Goal: Transaction & Acquisition: Purchase product/service

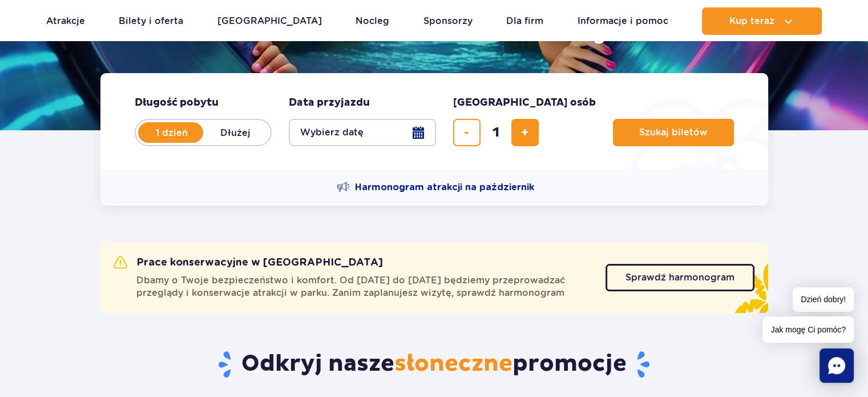
click at [422, 130] on button "Wybierz datę" at bounding box center [362, 132] width 147 height 27
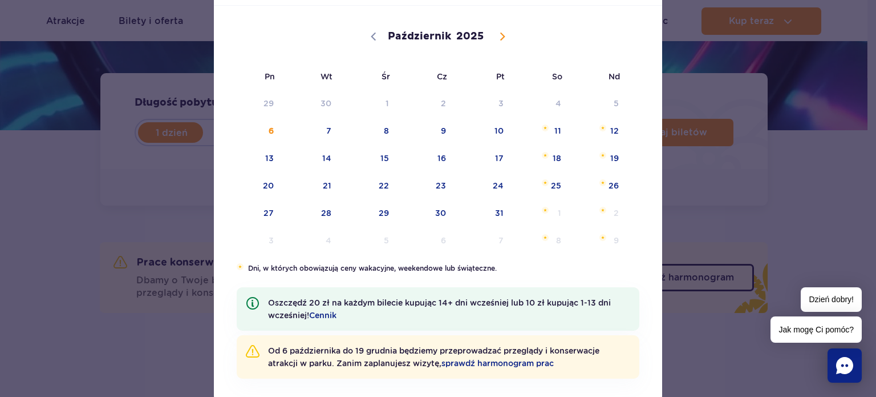
scroll to position [124, 0]
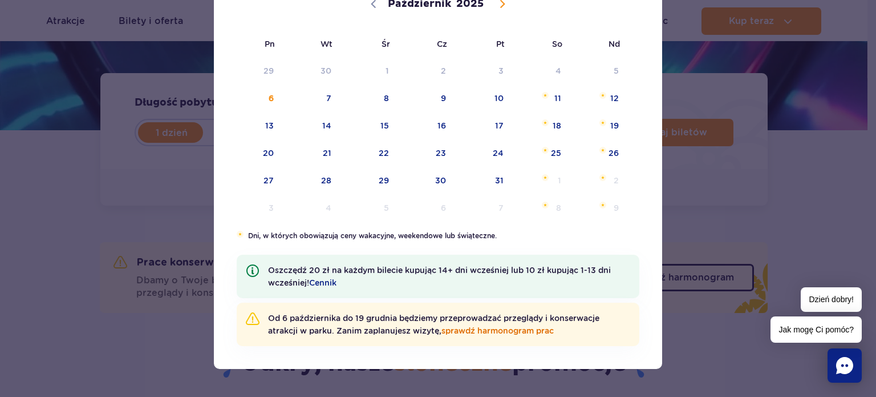
click at [505, 330] on link "sprawdź harmonogram prac" at bounding box center [498, 330] width 112 height 9
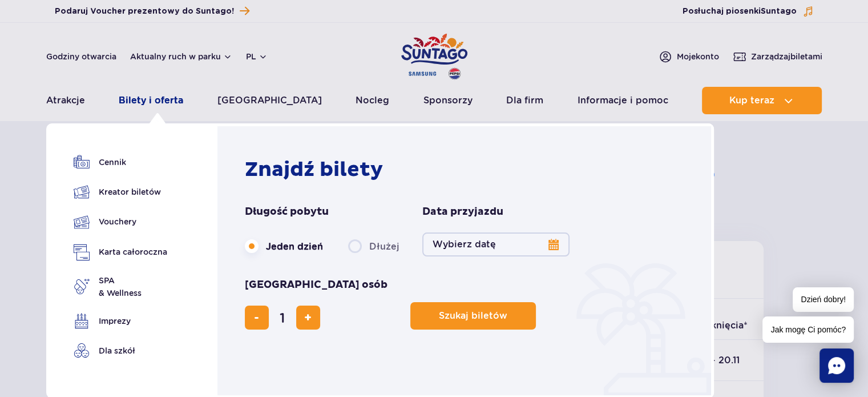
click at [165, 99] on link "Bilety i oferta" at bounding box center [151, 100] width 64 height 27
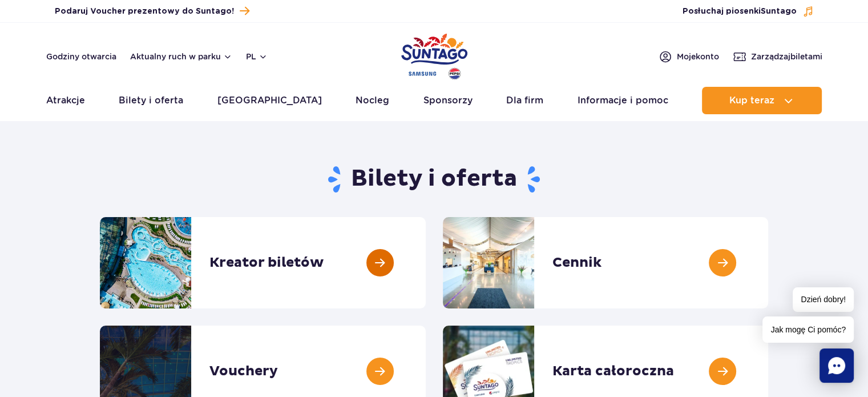
click at [426, 266] on link at bounding box center [426, 262] width 0 height 91
click at [204, 62] on div "Godziny otwarcia Aktualny ruch w parku pl PL EN UA" at bounding box center [156, 57] width 221 height 14
click at [194, 56] on button "Aktualny ruch w parku" at bounding box center [181, 56] width 102 height 9
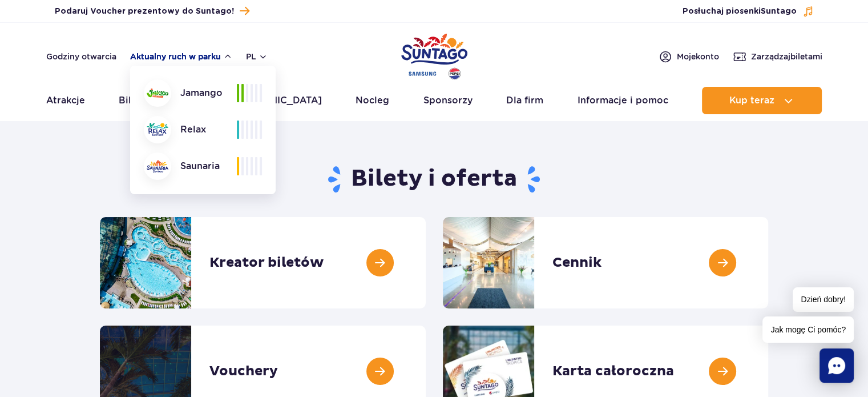
click at [194, 56] on button "Aktualny ruch w parku" at bounding box center [181, 56] width 102 height 9
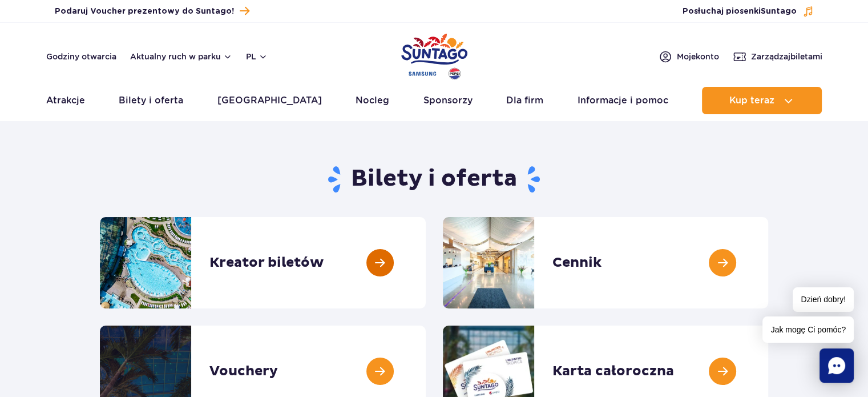
click at [426, 270] on link at bounding box center [426, 262] width 0 height 91
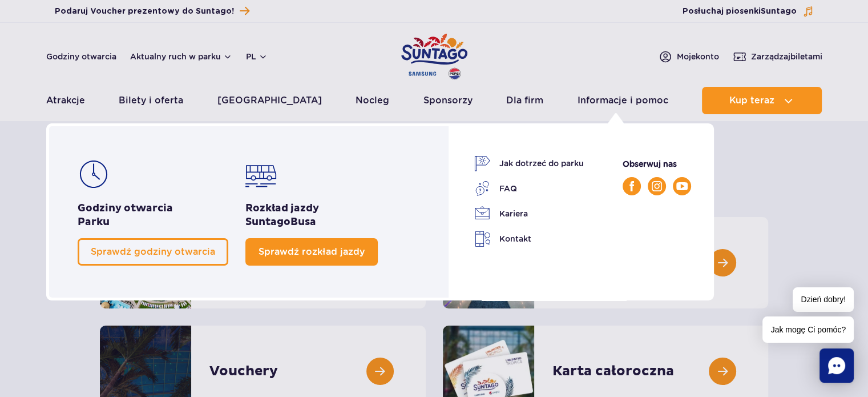
click at [322, 242] on link "Sprawdź rozkład jazdy" at bounding box center [311, 251] width 132 height 27
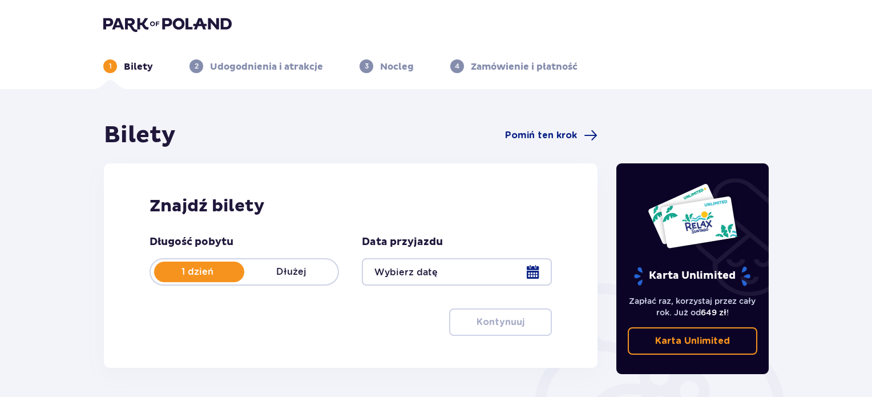
click at [527, 270] on div at bounding box center [456, 271] width 189 height 27
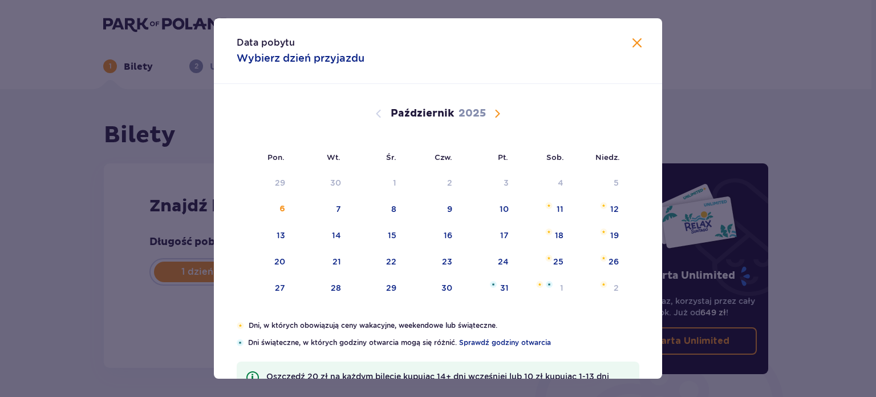
click at [641, 45] on div "Data pobytu Wybierz dzień przyjazdu" at bounding box center [438, 51] width 448 height 66
click at [630, 42] on span "Zamknij" at bounding box center [637, 44] width 14 height 14
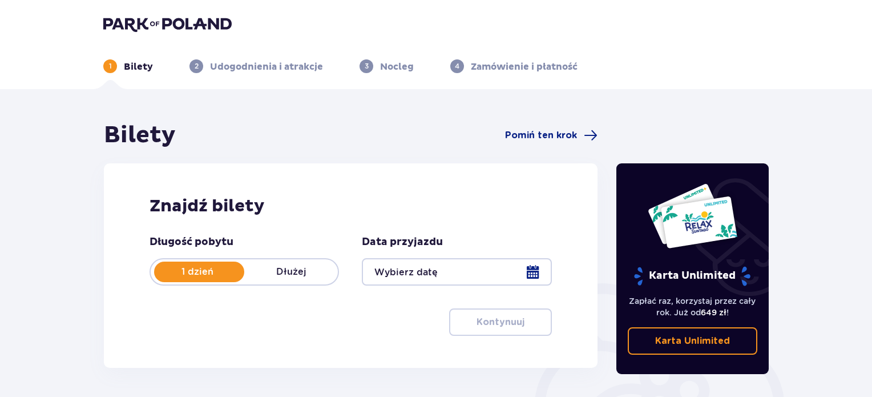
click at [630, 42] on div "1 Bilety 2 Udogodnienia i atrakcje 3 Nocleg 4 Zamówienie i płatność" at bounding box center [436, 52] width 684 height 41
click at [536, 267] on div at bounding box center [456, 271] width 189 height 27
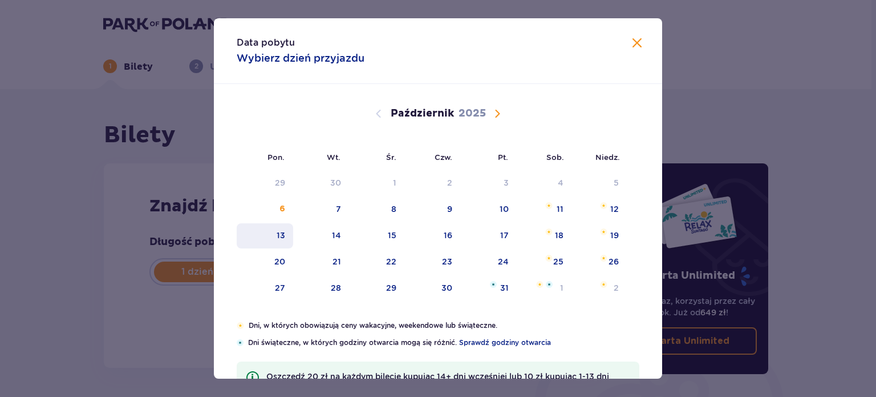
click at [258, 235] on div "13" at bounding box center [265, 235] width 56 height 25
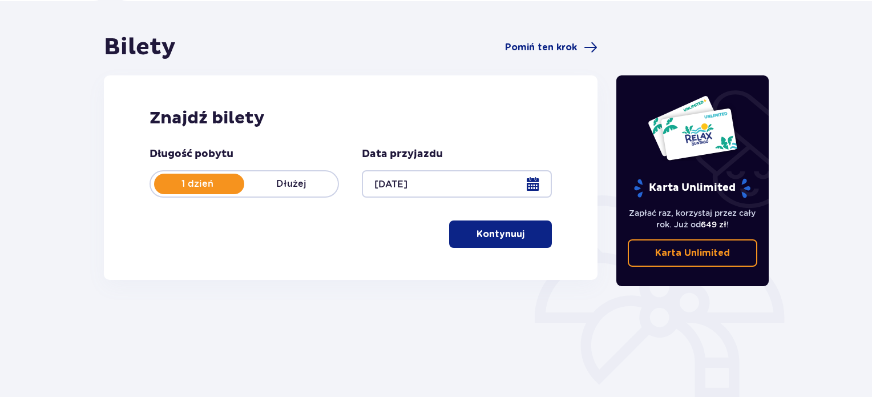
scroll to position [185, 0]
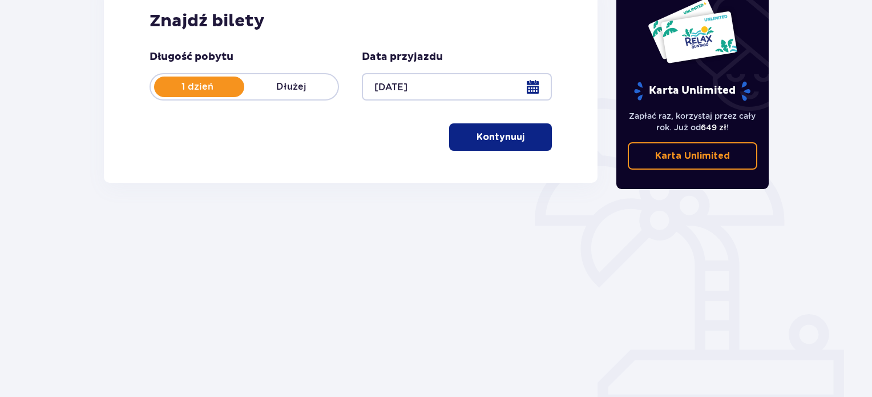
click at [487, 144] on button "Kontynuuj" at bounding box center [500, 136] width 103 height 27
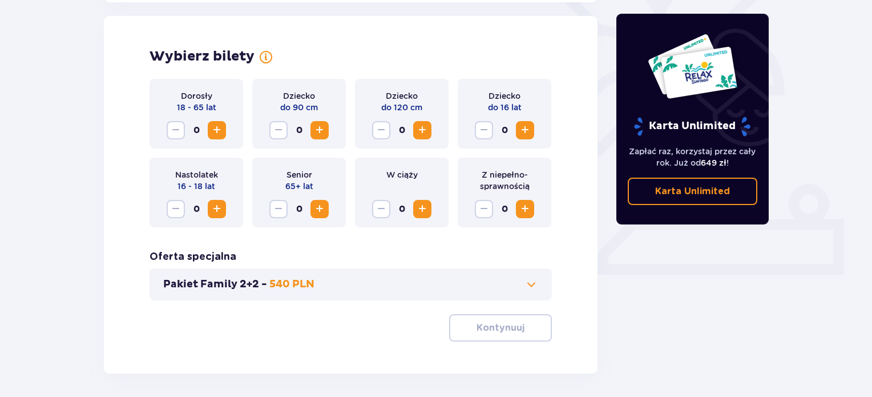
scroll to position [317, 0]
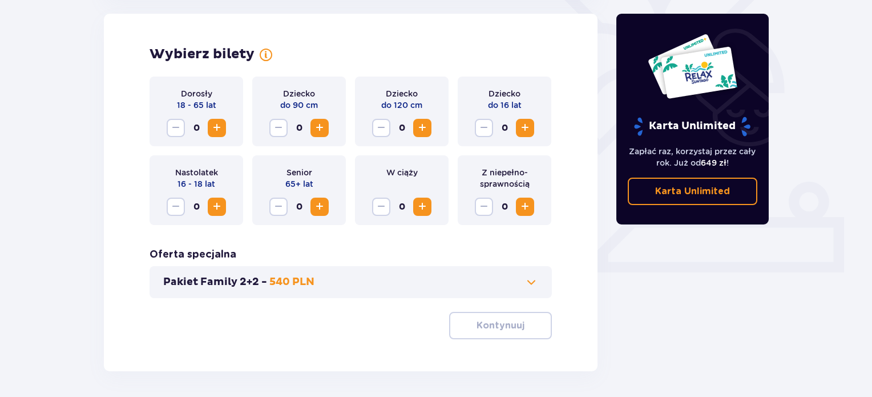
click at [523, 276] on button "Pakiet Family 2+2 - 540 PLN" at bounding box center [350, 282] width 375 height 14
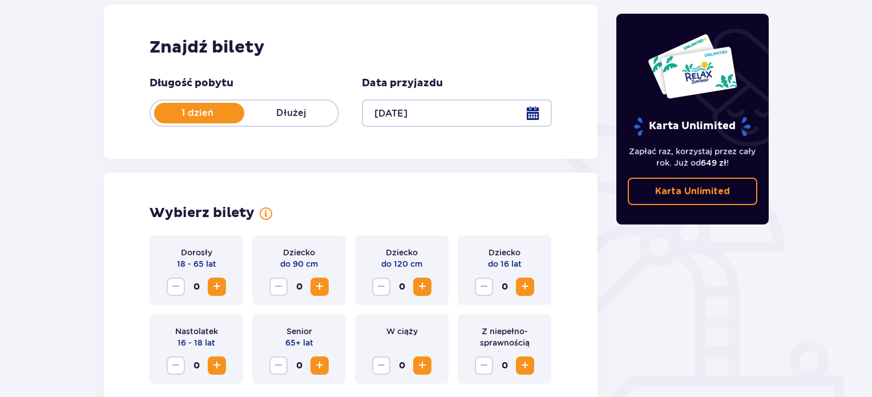
scroll to position [0, 0]
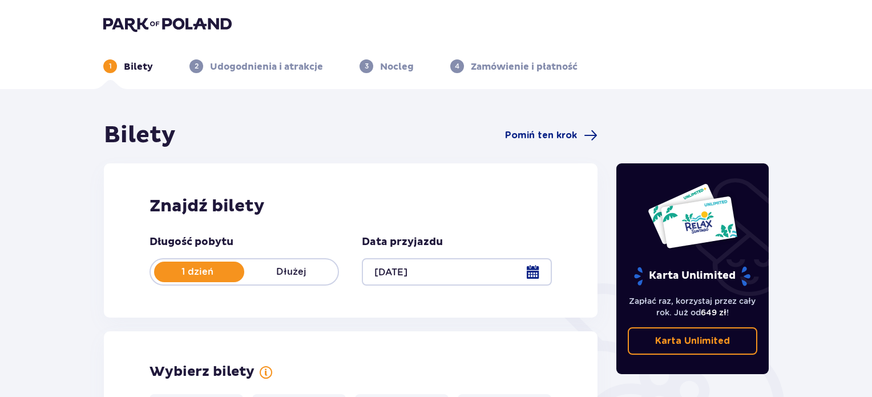
click at [539, 277] on div at bounding box center [456, 271] width 189 height 27
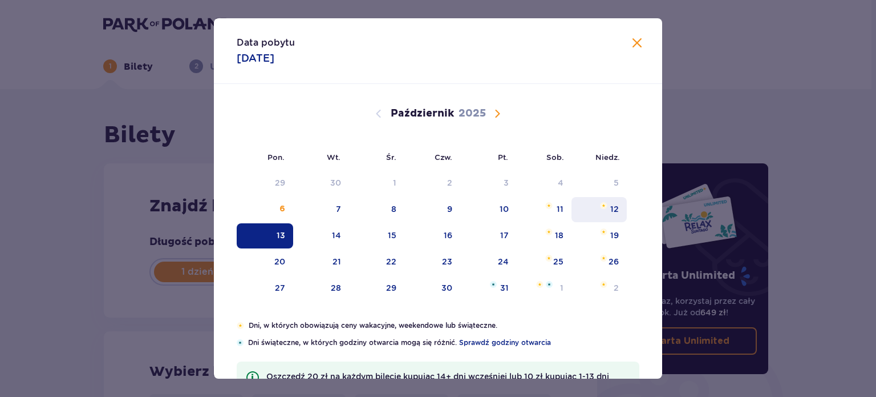
click at [597, 216] on div "12" at bounding box center [599, 209] width 55 height 25
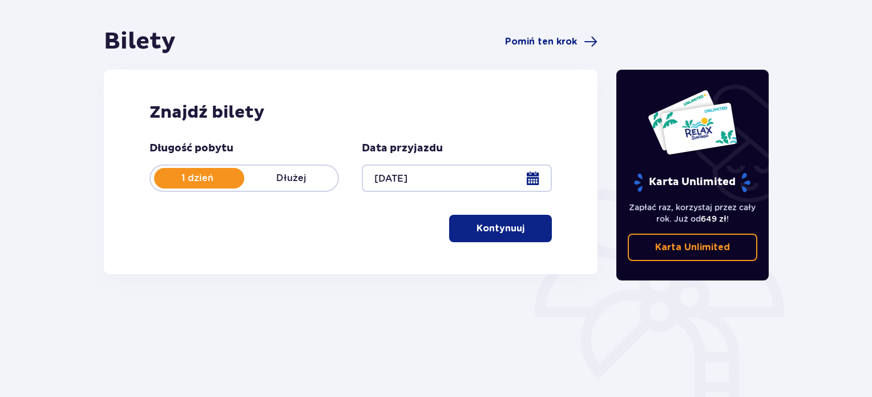
scroll to position [185, 0]
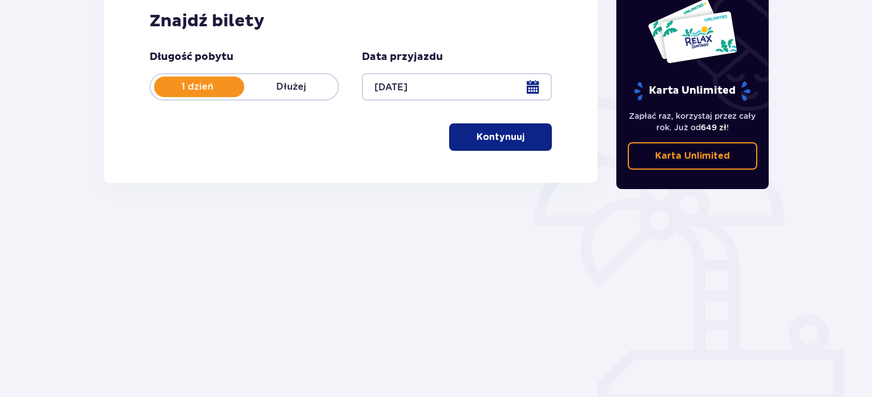
click at [509, 126] on button "Kontynuuj" at bounding box center [500, 136] width 103 height 27
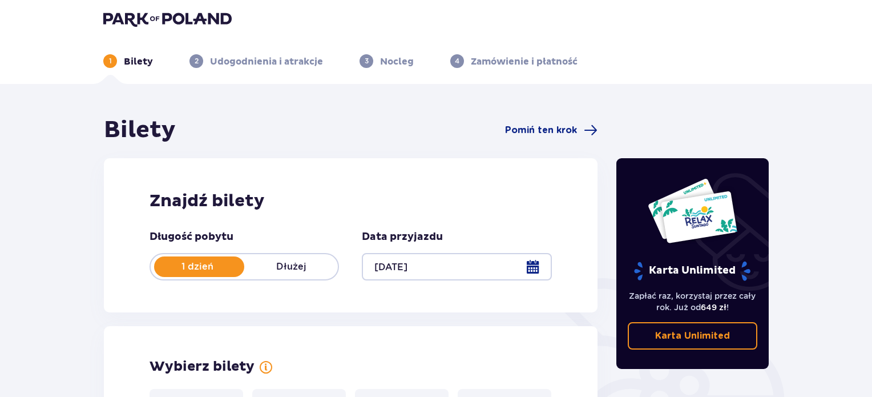
scroll to position [0, 0]
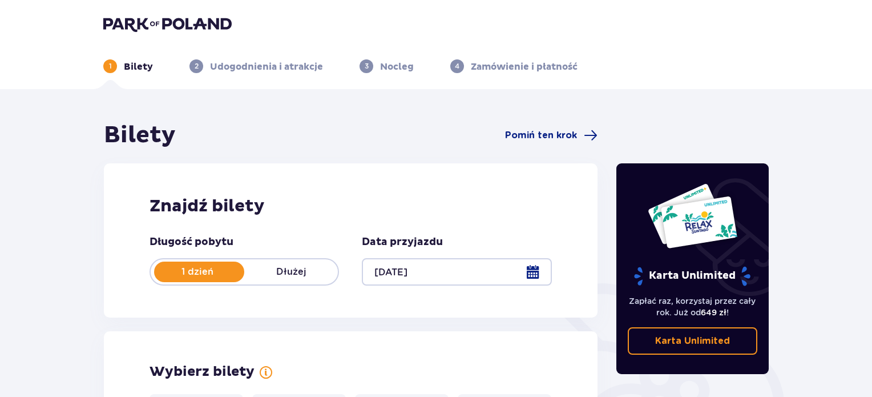
click at [535, 280] on div at bounding box center [456, 271] width 189 height 27
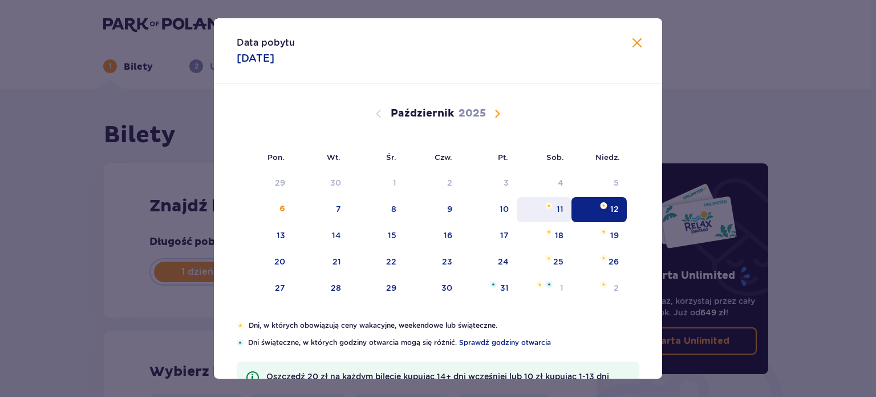
click at [543, 209] on div "11" at bounding box center [544, 209] width 55 height 25
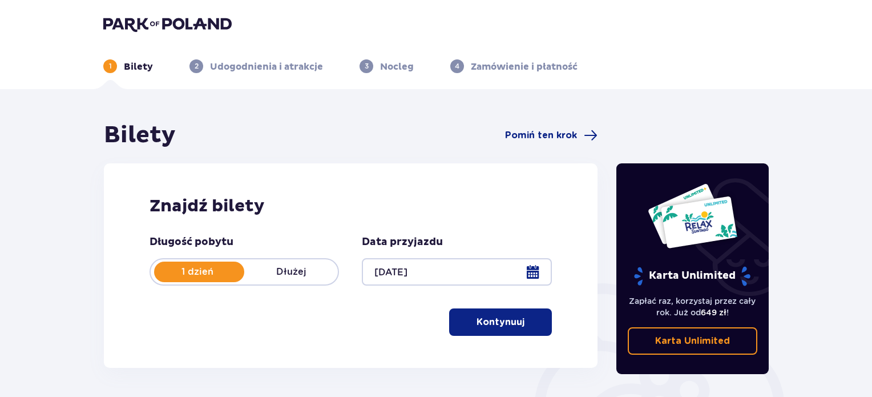
click at [495, 325] on p "Kontynuuj" at bounding box center [500, 322] width 48 height 13
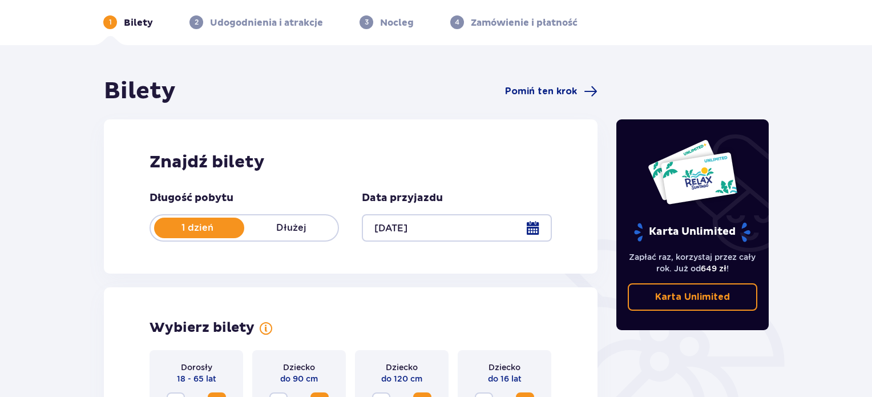
scroll to position [34, 0]
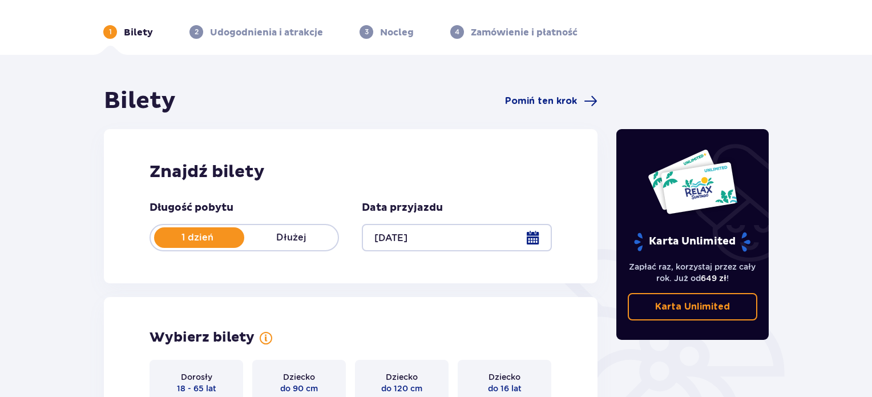
click at [534, 238] on div at bounding box center [456, 237] width 189 height 27
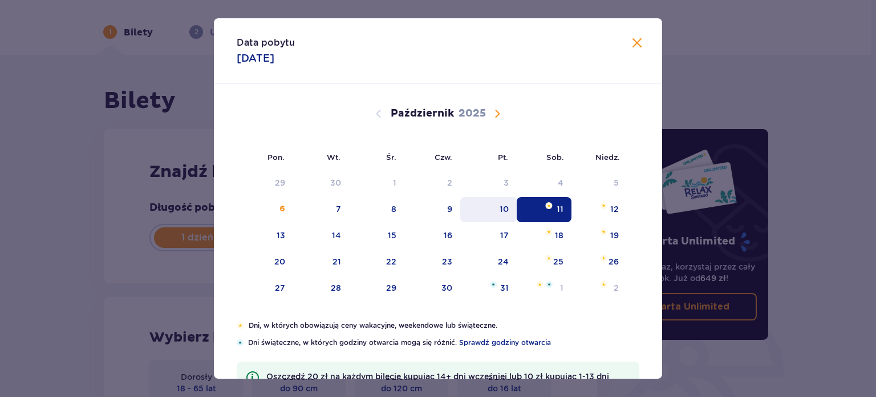
click at [503, 214] on div "10" at bounding box center [488, 209] width 56 height 25
type input "[DATE]"
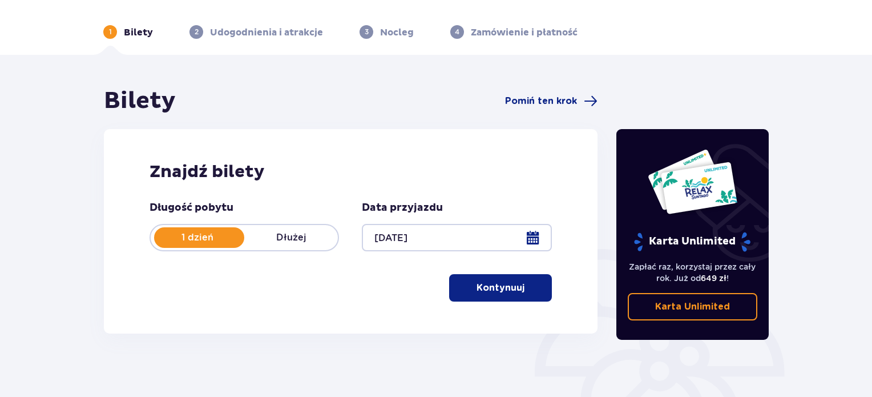
click at [494, 292] on p "Kontynuuj" at bounding box center [500, 287] width 48 height 13
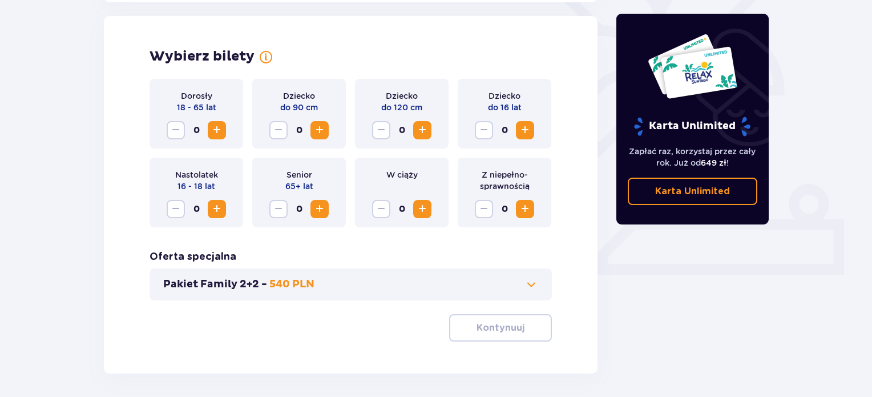
scroll to position [317, 0]
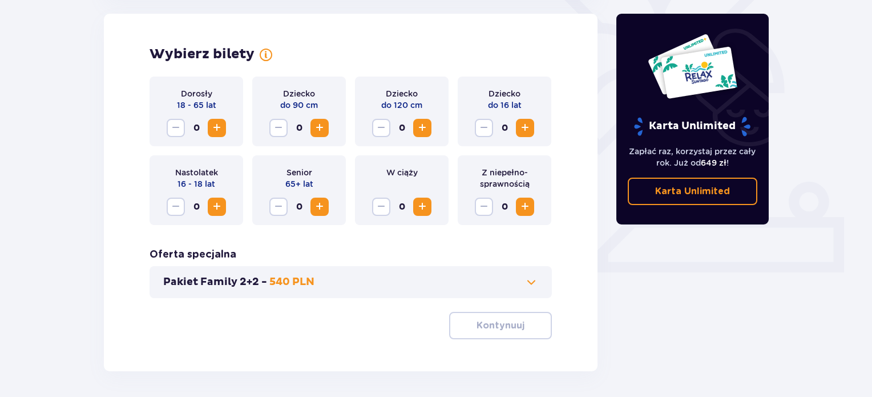
click at [221, 127] on span "Zwiększ" at bounding box center [217, 128] width 14 height 14
click at [525, 130] on span "Zwiększ" at bounding box center [525, 128] width 14 height 14
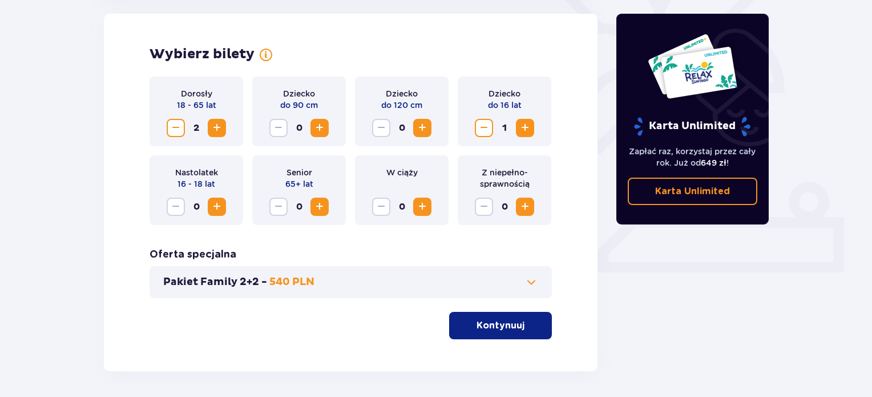
click at [471, 314] on button "Kontynuuj" at bounding box center [500, 325] width 103 height 27
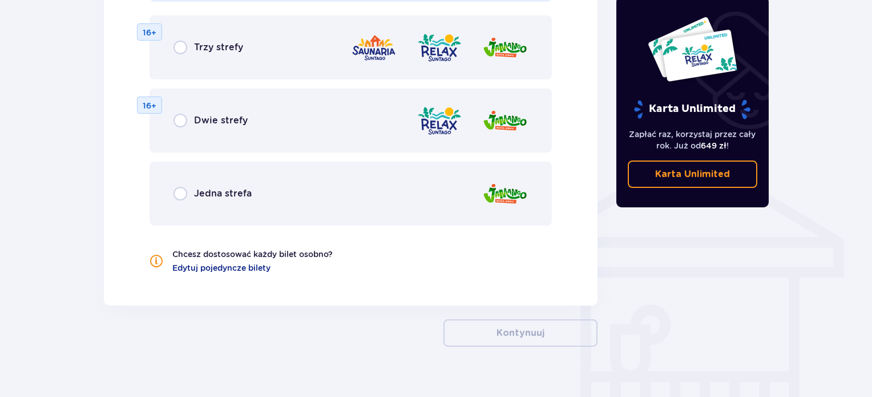
scroll to position [798, 0]
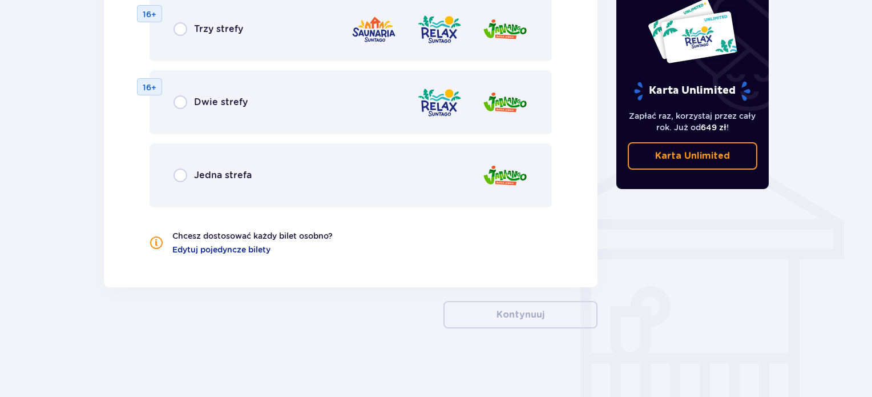
click at [187, 173] on div "Jedna strefa" at bounding box center [212, 175] width 78 height 14
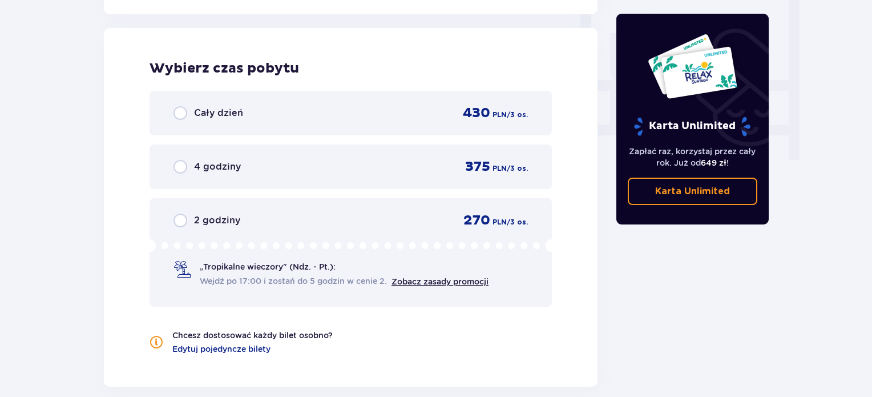
scroll to position [1072, 0]
click at [176, 215] on input "radio" at bounding box center [180, 220] width 14 height 14
radio input "true"
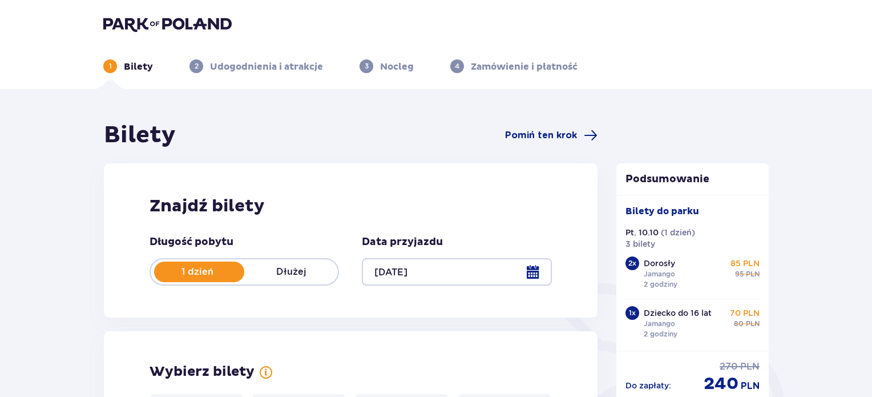
scroll to position [0, 0]
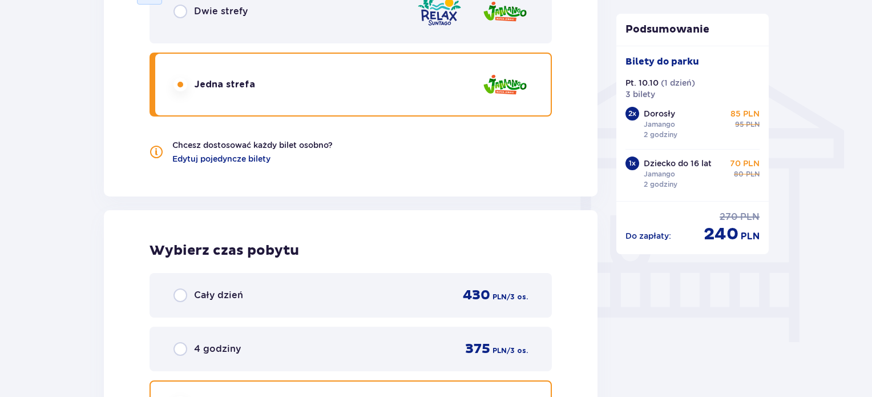
scroll to position [1084, 0]
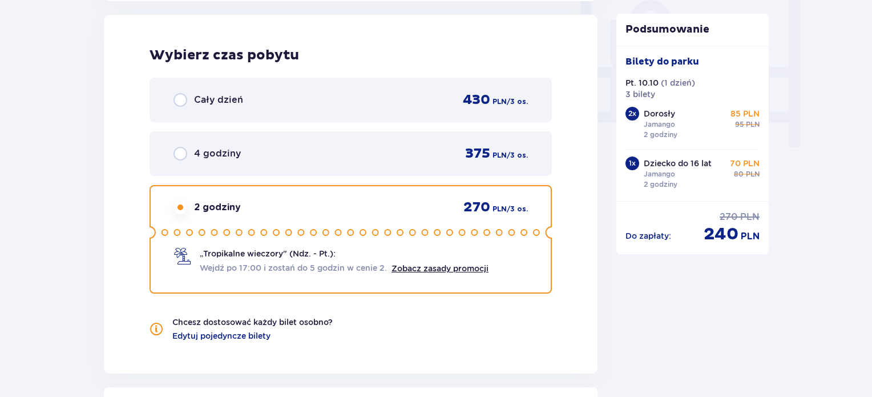
click at [266, 161] on div "4 godziny 375 PLN / 3 os." at bounding box center [350, 153] width 402 height 45
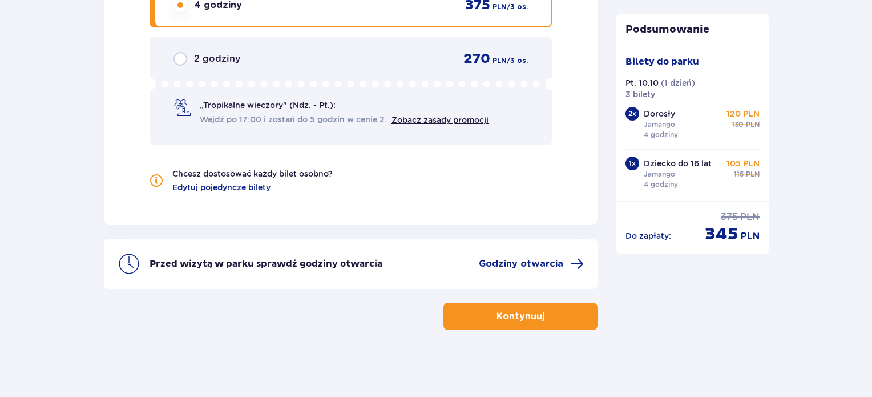
click at [179, 52] on input "radio" at bounding box center [180, 59] width 14 height 14
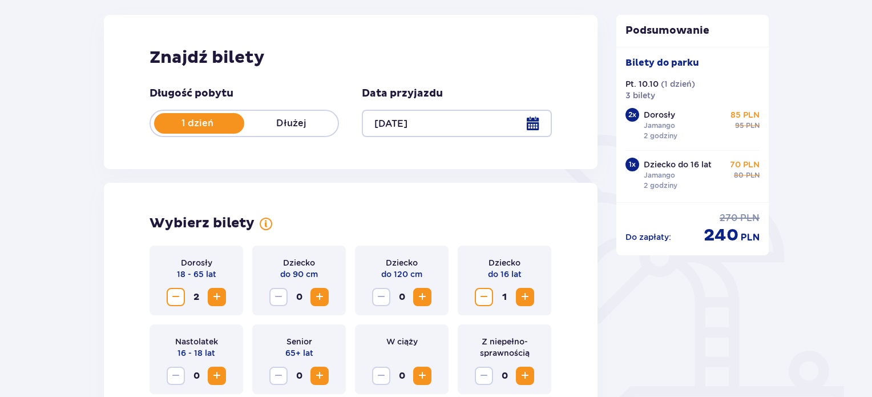
scroll to position [0, 0]
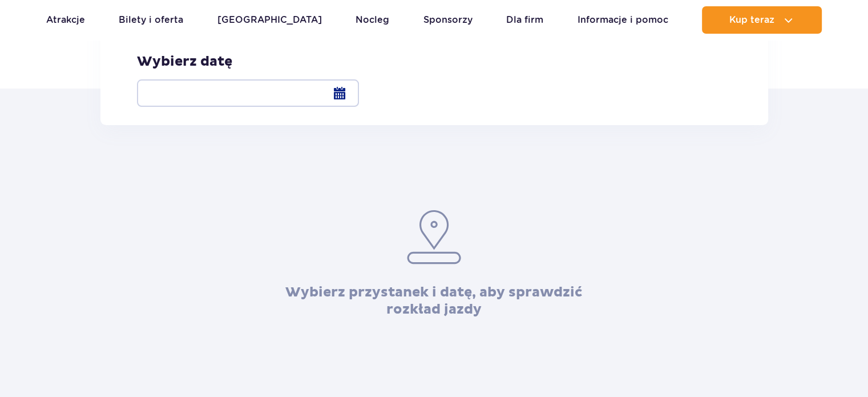
scroll to position [57, 0]
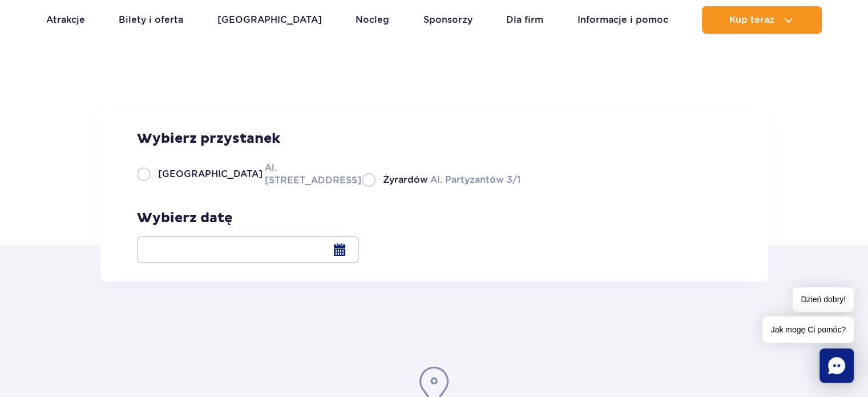
click at [147, 187] on label "Warszawa Al. [STREET_ADDRESS]" at bounding box center [242, 174] width 211 height 26
click at [147, 187] on input "Warszawa Al. [STREET_ADDRESS]" at bounding box center [143, 185] width 13 height 2
radio input "true"
click at [359, 255] on div at bounding box center [248, 249] width 222 height 27
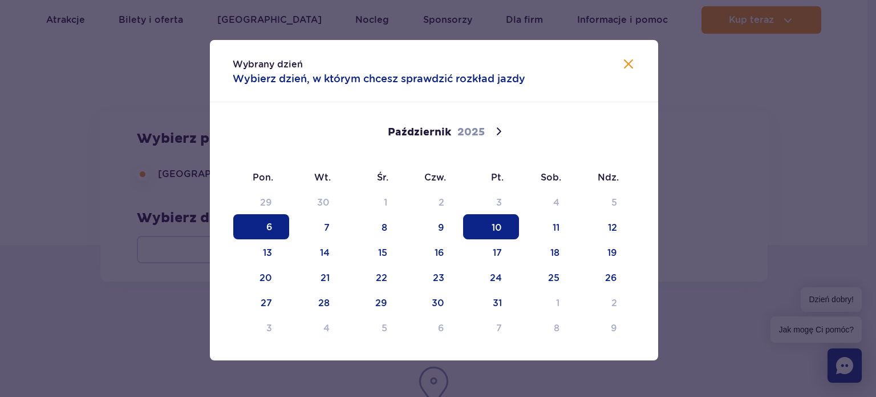
click at [515, 224] on span "10" at bounding box center [491, 226] width 56 height 25
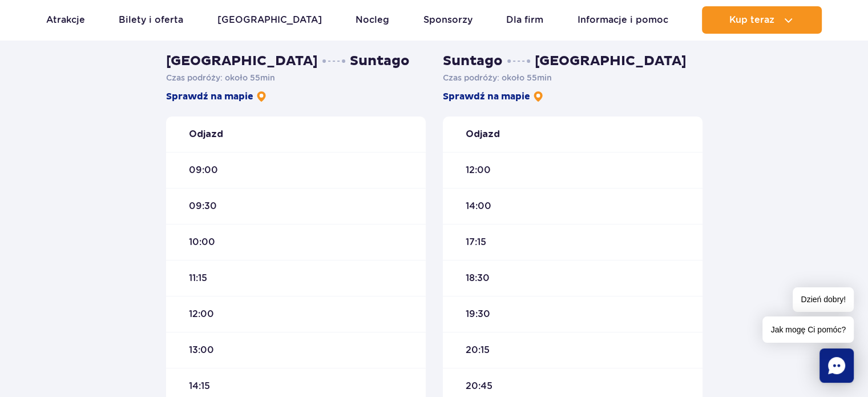
scroll to position [399, 0]
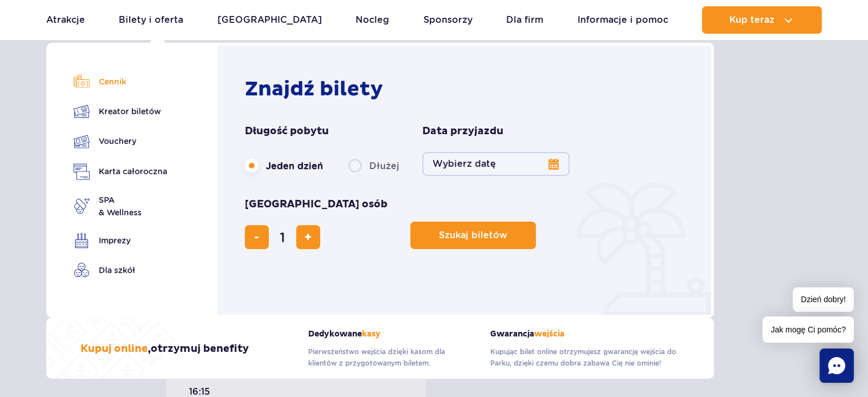
click at [100, 80] on link "Cennik" at bounding box center [121, 82] width 94 height 16
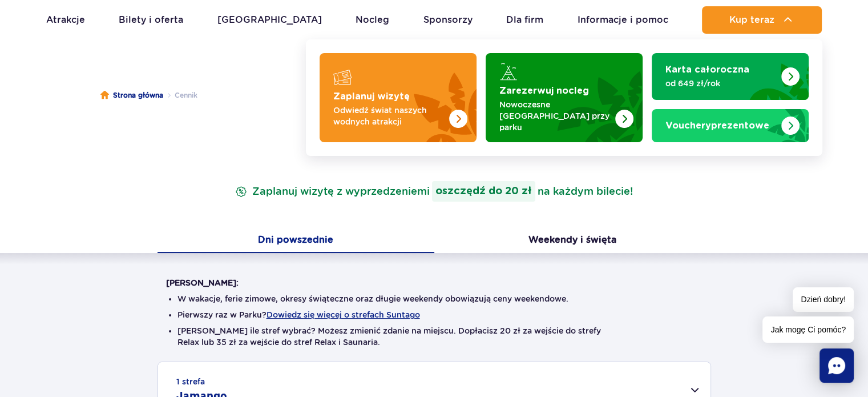
scroll to position [57, 0]
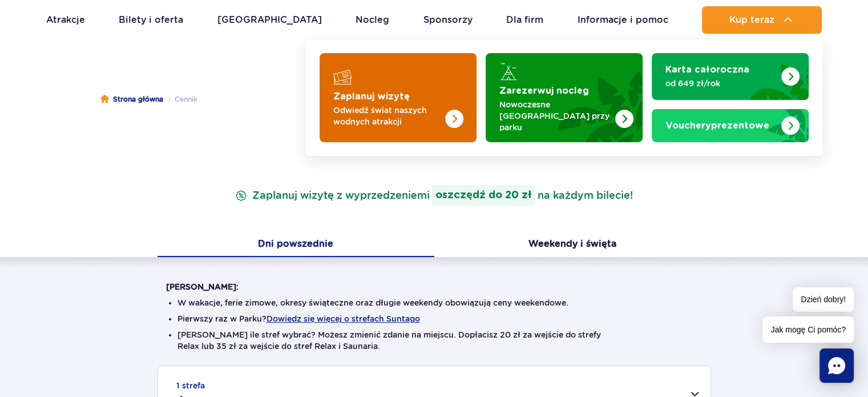
click at [405, 104] on p "Odwiedź świat naszych wodnych atrakcji" at bounding box center [388, 115] width 111 height 23
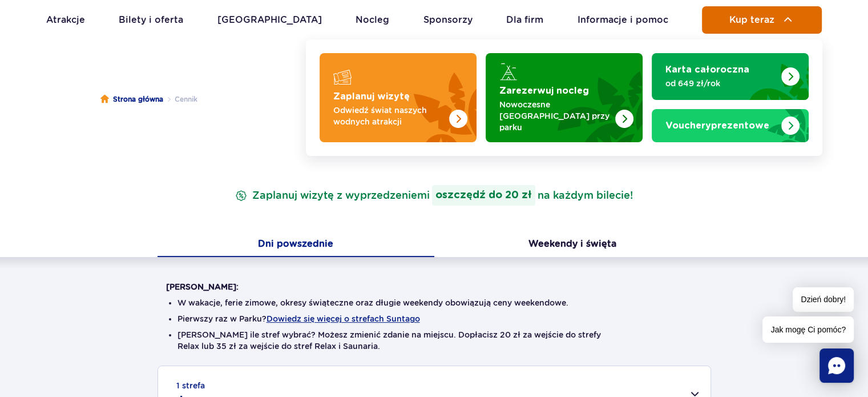
click at [758, 13] on button "Kup teraz" at bounding box center [762, 19] width 120 height 27
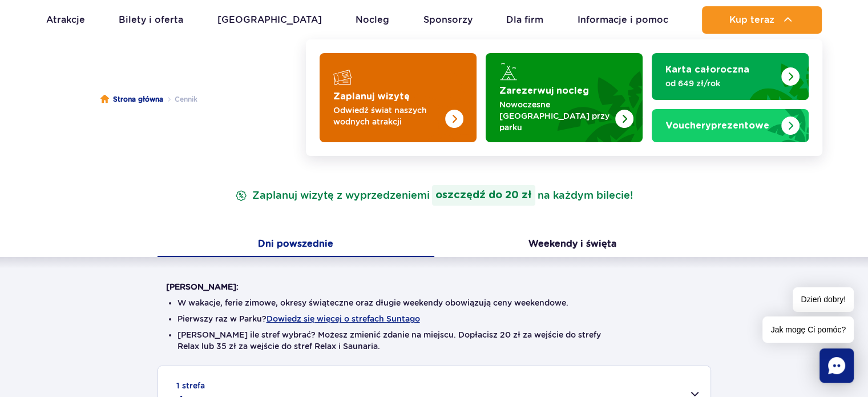
click at [402, 92] on strong "Zaplanuj wizytę" at bounding box center [371, 96] width 76 height 9
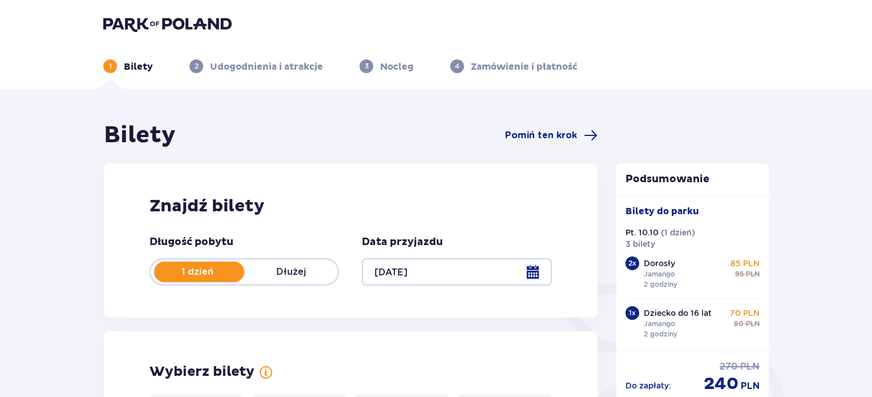
click at [531, 269] on div at bounding box center [456, 271] width 189 height 27
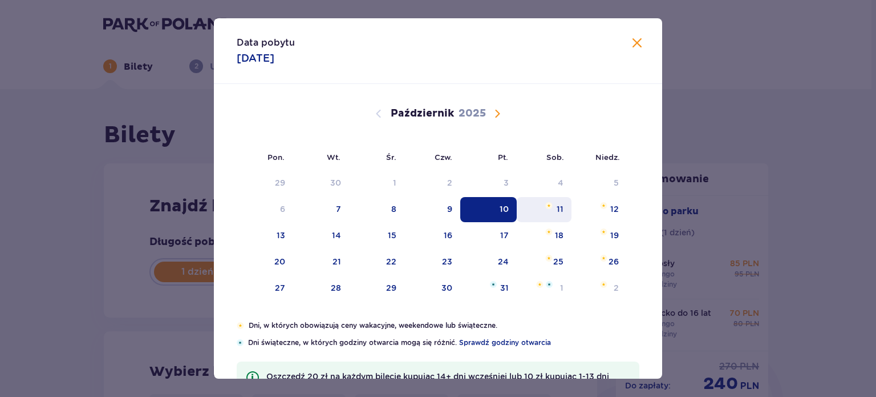
click at [558, 211] on div "11" at bounding box center [560, 208] width 7 height 11
type input "[DATE]"
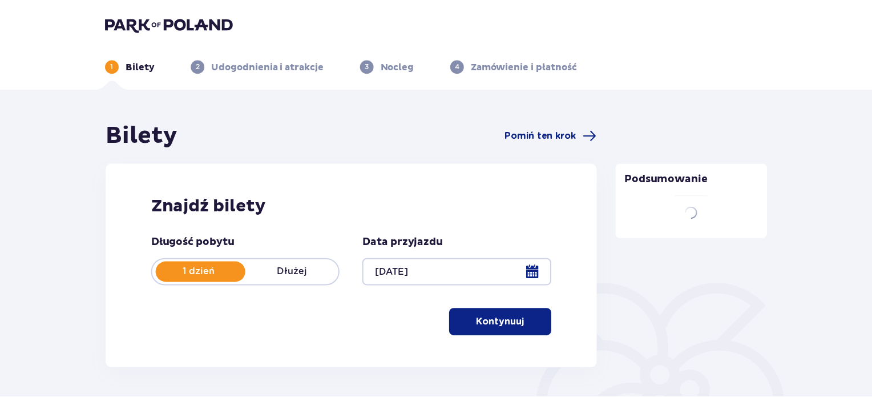
scroll to position [52, 0]
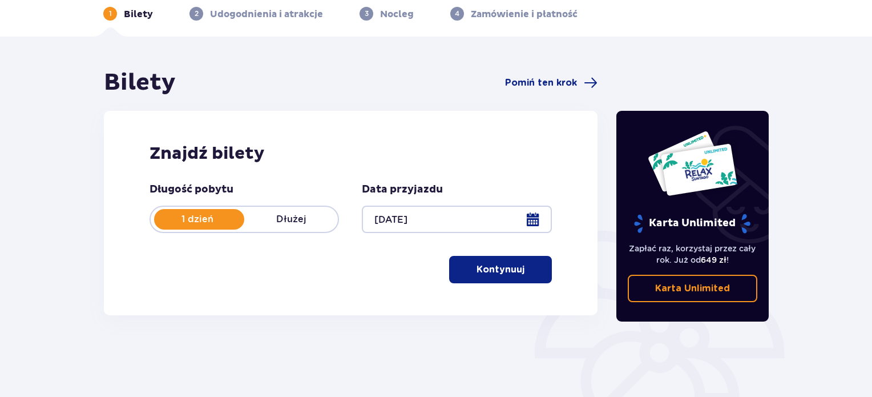
click at [484, 263] on p "Kontynuuj" at bounding box center [500, 269] width 48 height 13
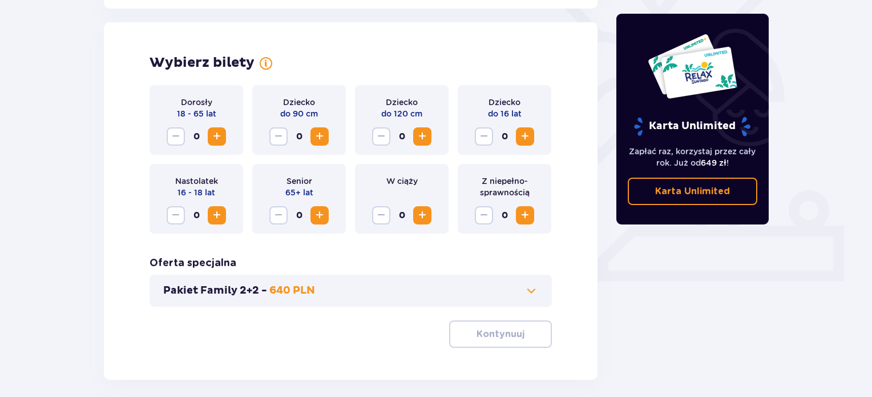
scroll to position [317, 0]
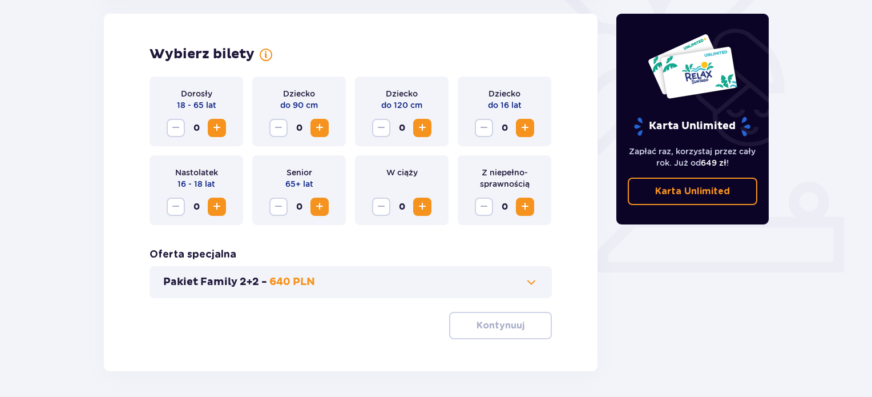
click at [224, 126] on button "Zwiększ" at bounding box center [217, 128] width 18 height 18
click at [525, 119] on button "Zwiększ" at bounding box center [525, 128] width 18 height 18
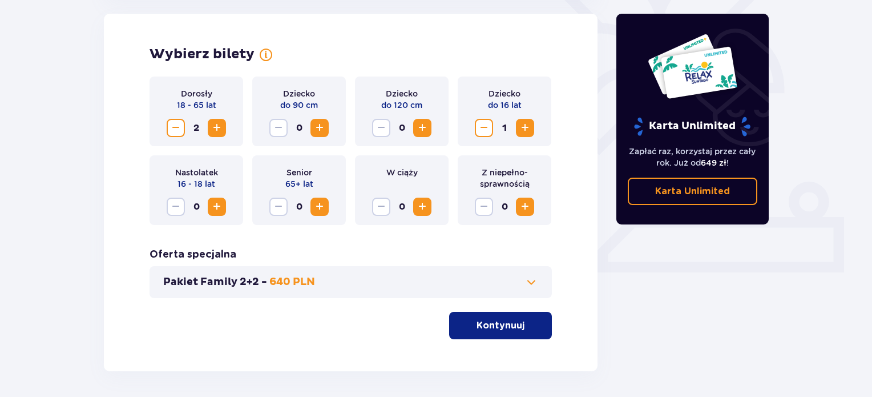
click at [491, 325] on p "Kontynuuj" at bounding box center [500, 325] width 48 height 13
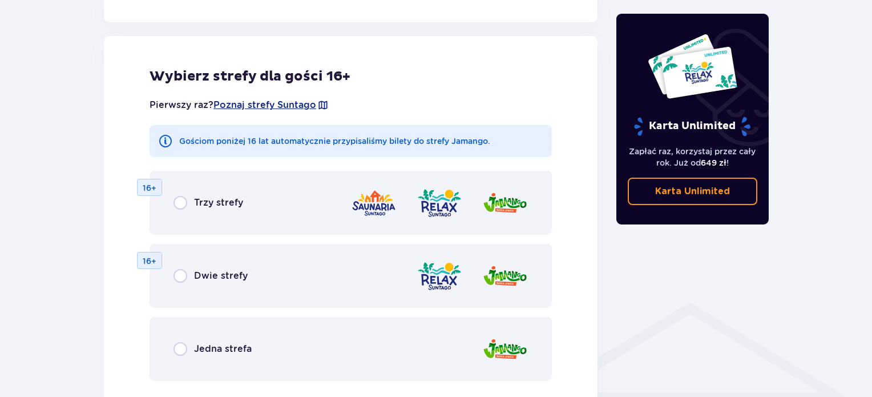
scroll to position [633, 0]
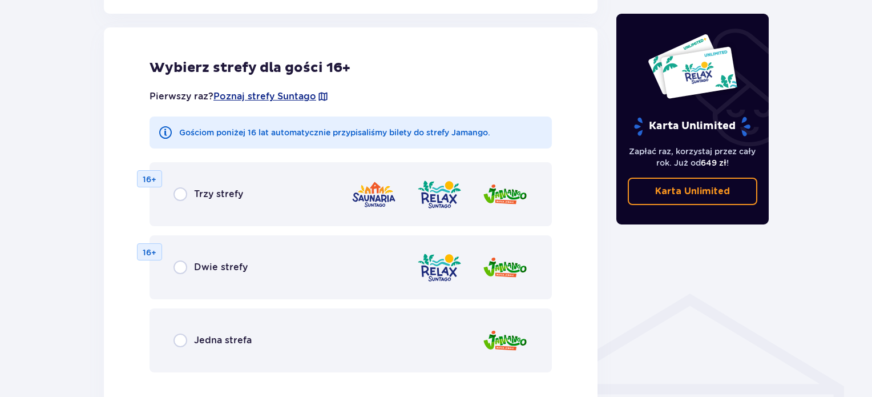
click at [183, 330] on div "Jedna strefa" at bounding box center [350, 340] width 402 height 64
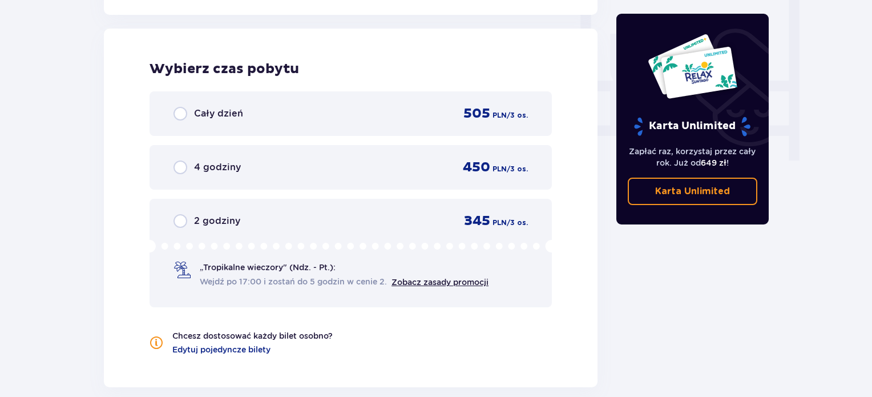
scroll to position [1072, 0]
click at [179, 216] on input "radio" at bounding box center [180, 220] width 14 height 14
radio input "true"
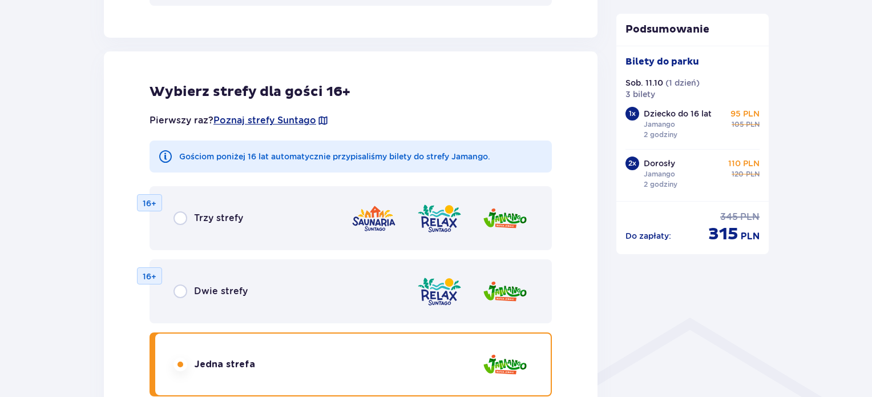
scroll to position [605, 0]
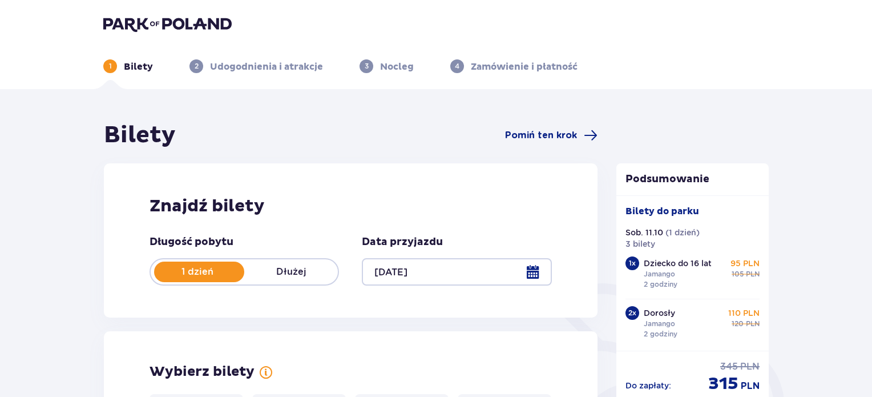
click at [540, 264] on div at bounding box center [456, 271] width 189 height 27
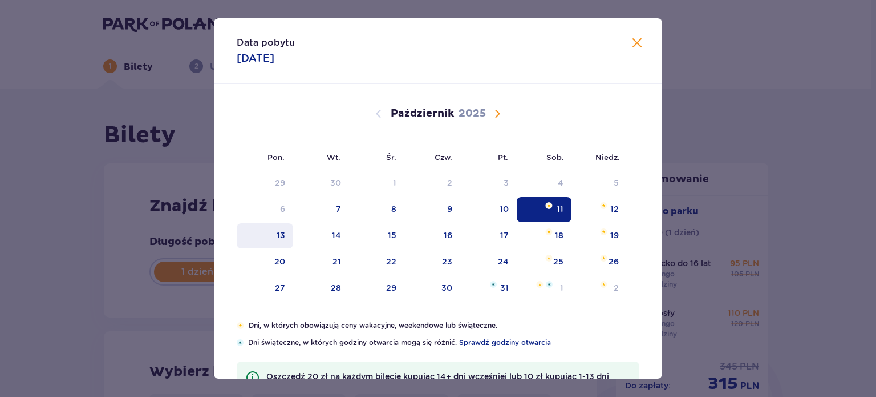
click at [267, 235] on div "13" at bounding box center [265, 235] width 56 height 25
type input "[DATE]"
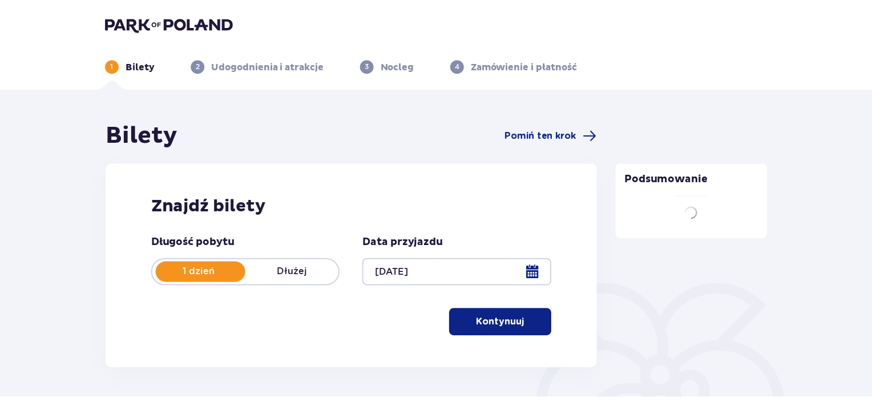
scroll to position [52, 0]
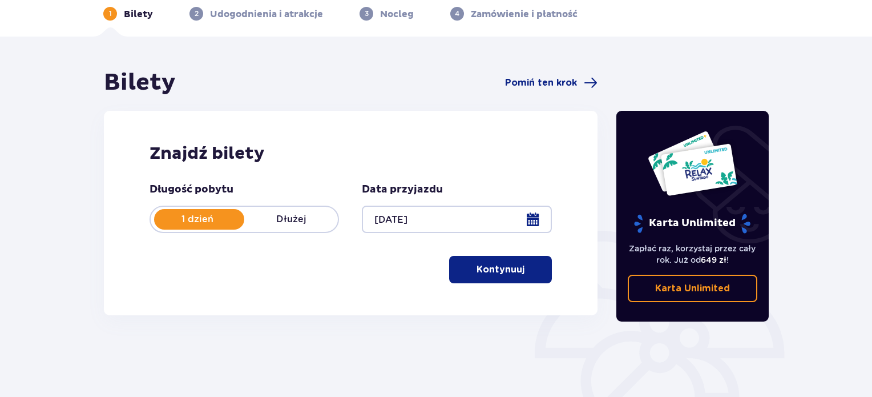
click at [467, 264] on button "Kontynuuj" at bounding box center [500, 269] width 103 height 27
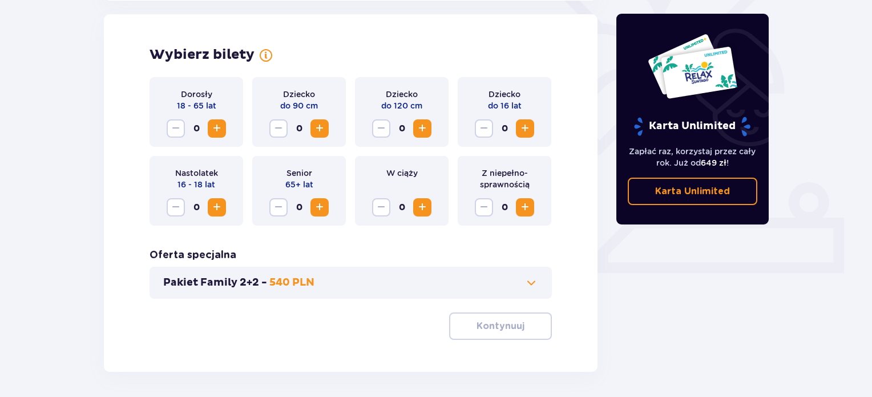
scroll to position [317, 0]
click at [219, 126] on span "Zwiększ" at bounding box center [217, 128] width 14 height 14
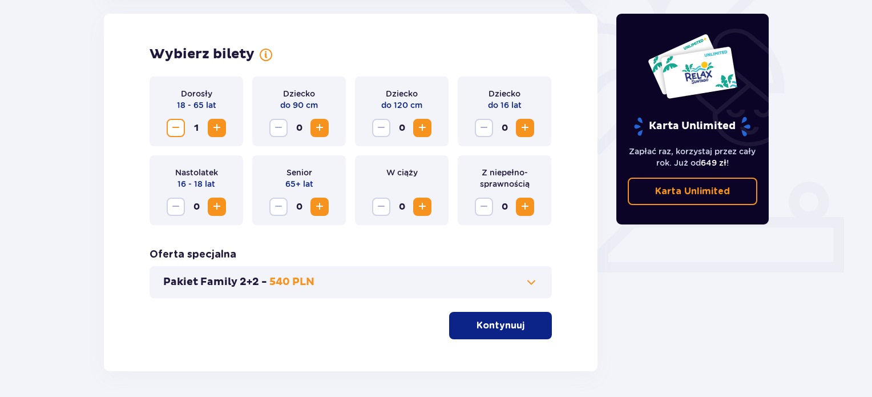
click at [219, 126] on span "Zwiększ" at bounding box center [217, 128] width 14 height 14
click at [524, 141] on div "Dziecko do 16 lat 0" at bounding box center [505, 111] width 94 height 70
click at [530, 116] on div "Dziecko do 16 lat 0" at bounding box center [505, 111] width 94 height 70
click at [526, 128] on span "Zwiększ" at bounding box center [525, 128] width 14 height 14
click at [479, 326] on p "Kontynuuj" at bounding box center [500, 325] width 48 height 13
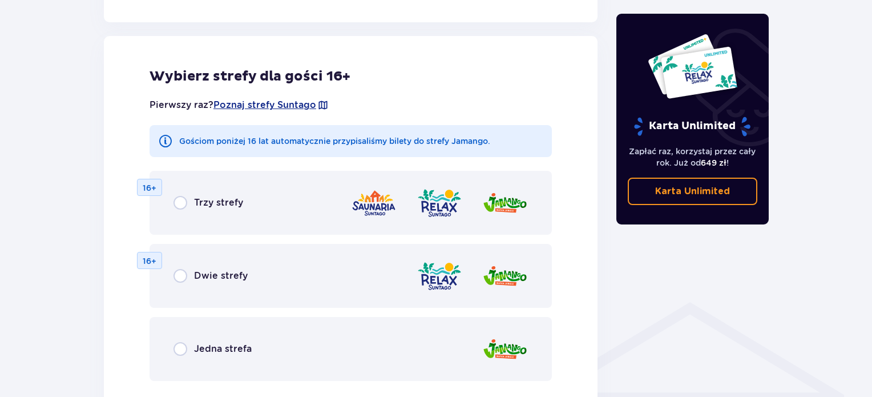
scroll to position [633, 0]
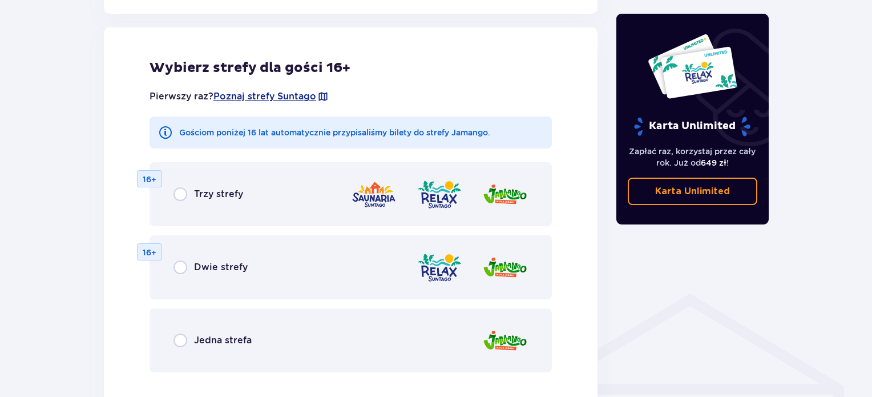
click at [177, 334] on input "radio" at bounding box center [180, 340] width 14 height 14
radio input "true"
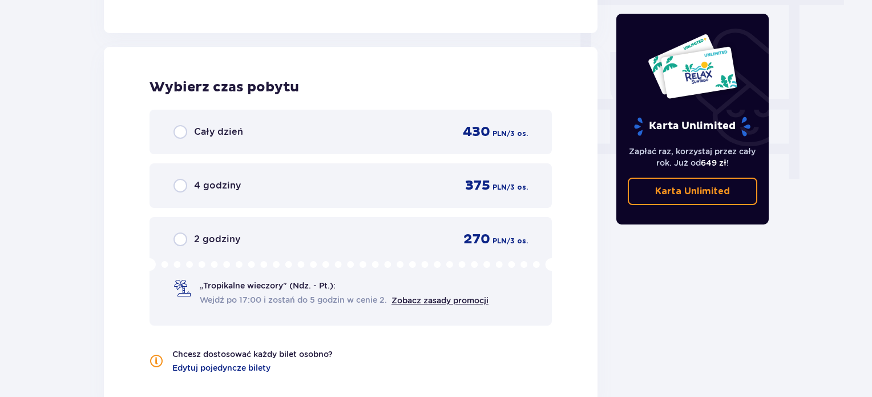
scroll to position [1072, 0]
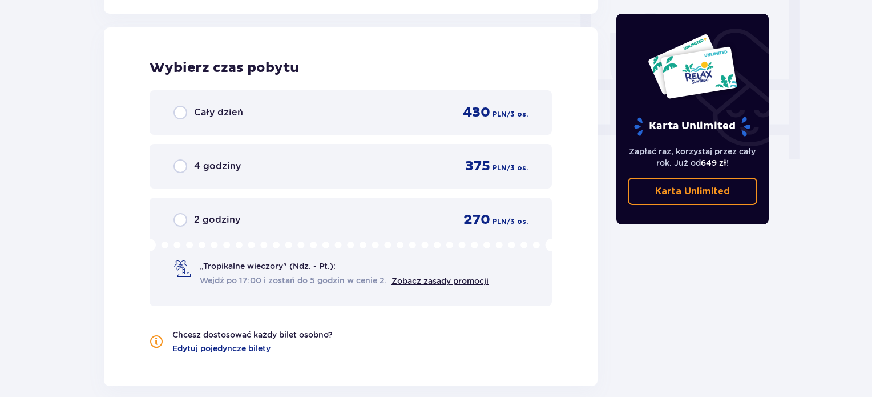
click at [183, 216] on input "radio" at bounding box center [180, 220] width 14 height 14
radio input "true"
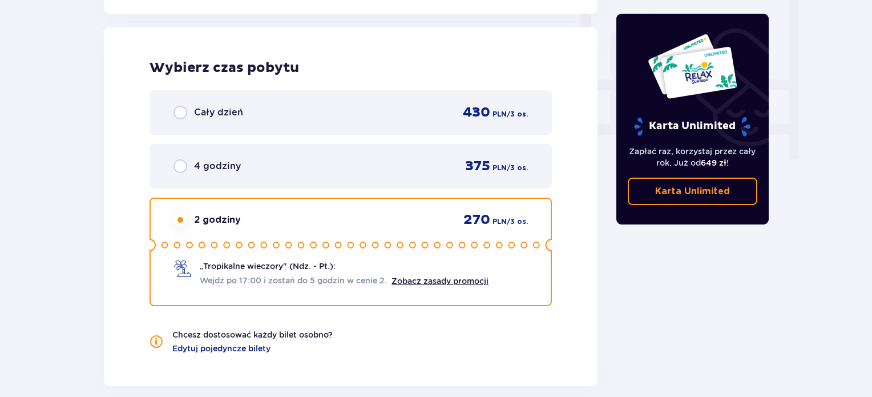
click at [178, 219] on input "radio" at bounding box center [180, 220] width 14 height 14
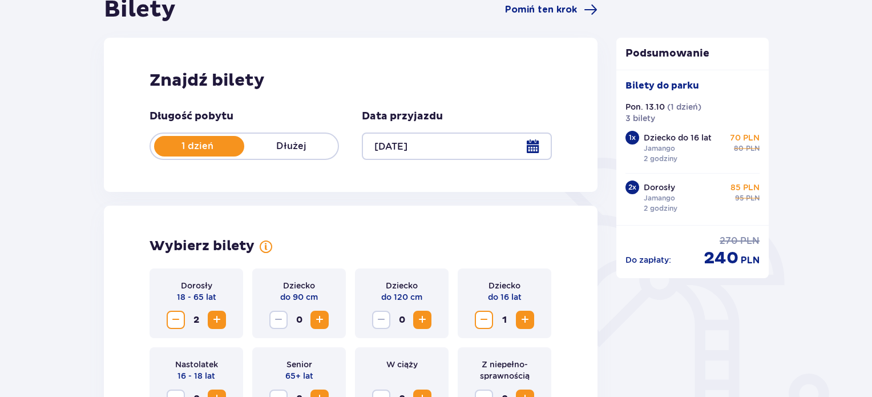
scroll to position [91, 0]
